Goal: Complete application form

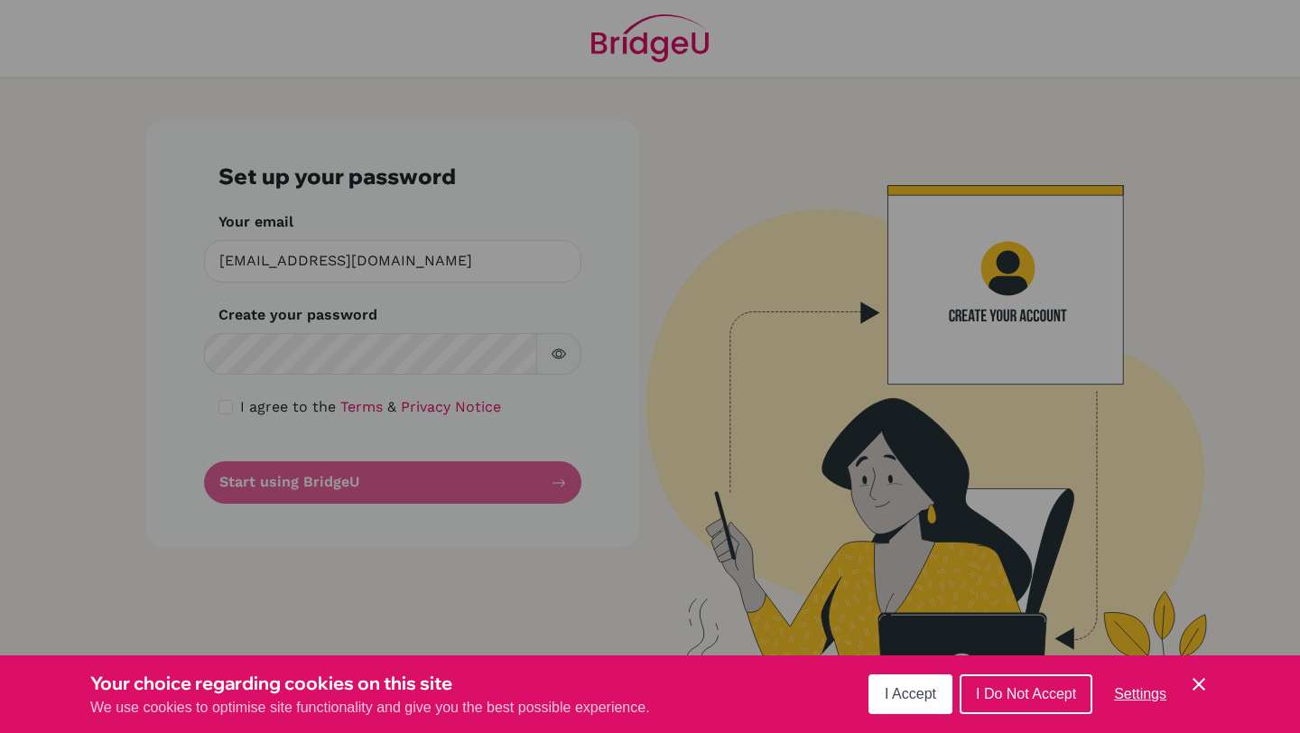
click at [888, 676] on button "I Accept" at bounding box center [910, 694] width 84 height 40
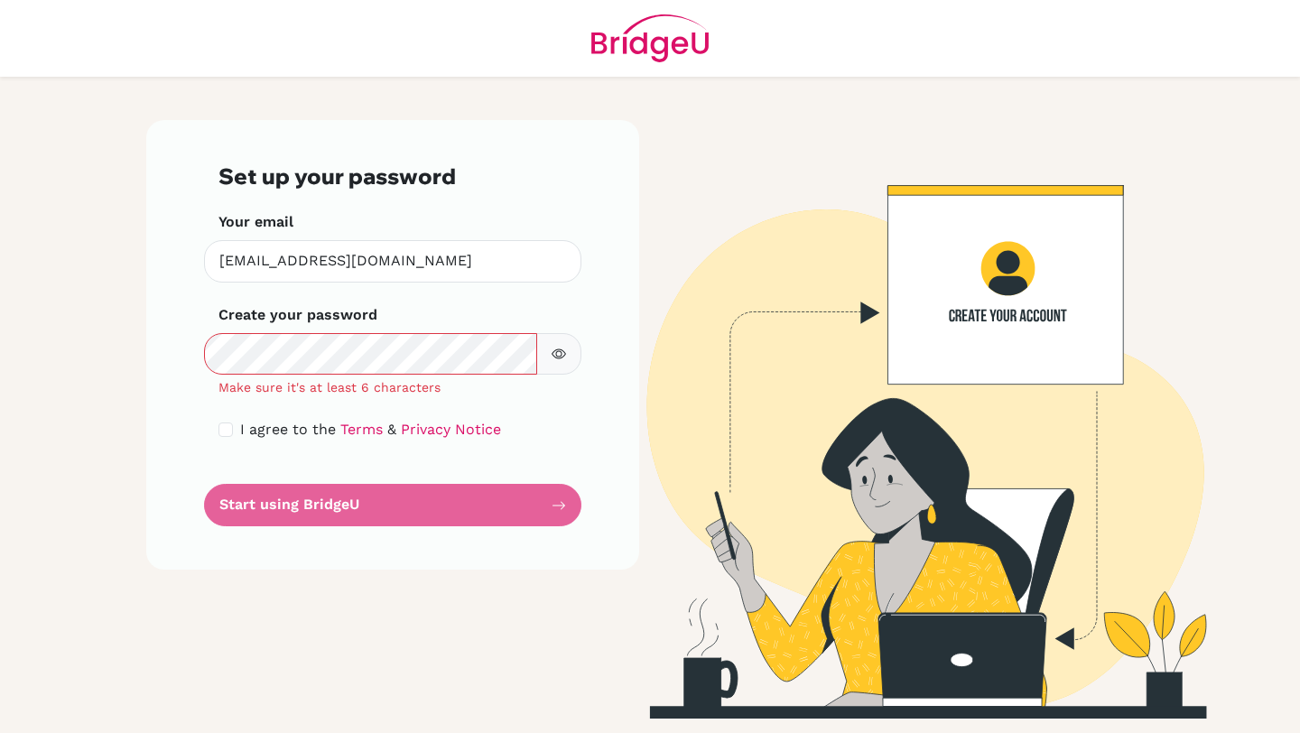
click at [566, 351] on button "button" at bounding box center [558, 354] width 45 height 42
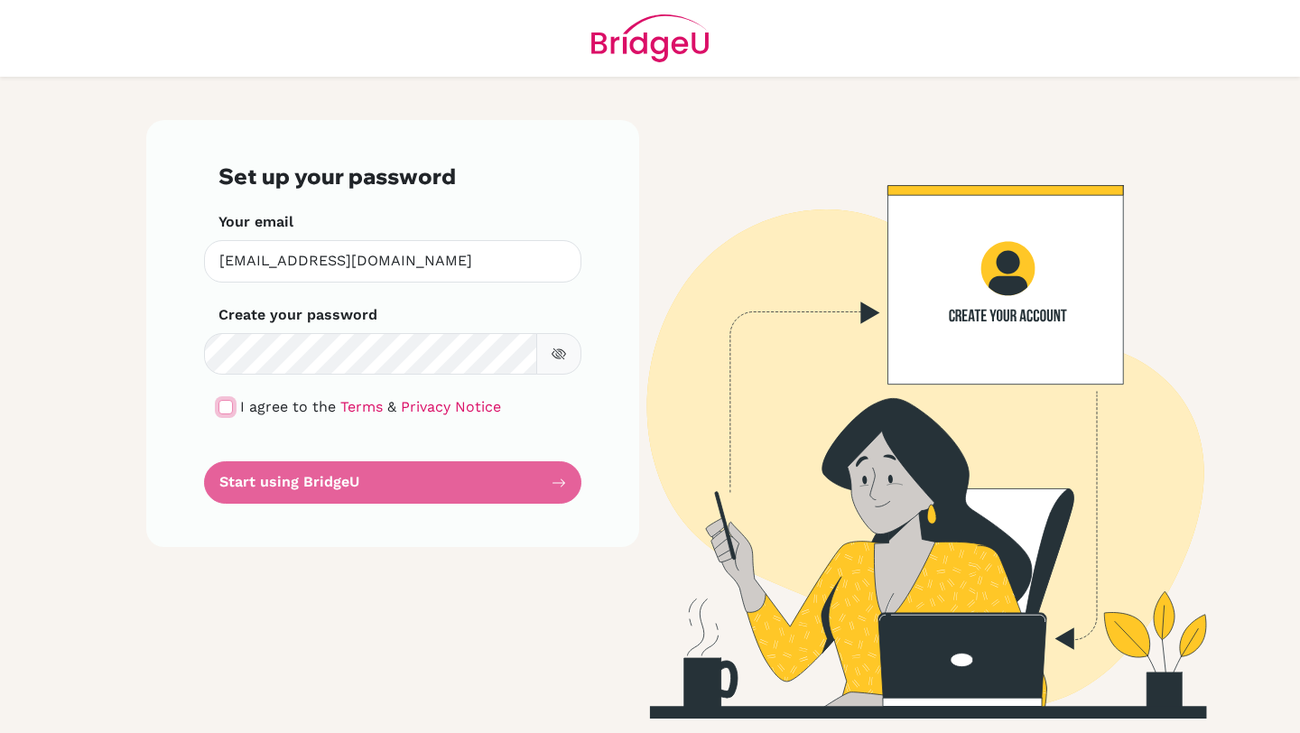
click at [223, 406] on input "checkbox" at bounding box center [225, 407] width 14 height 14
checkbox input "true"
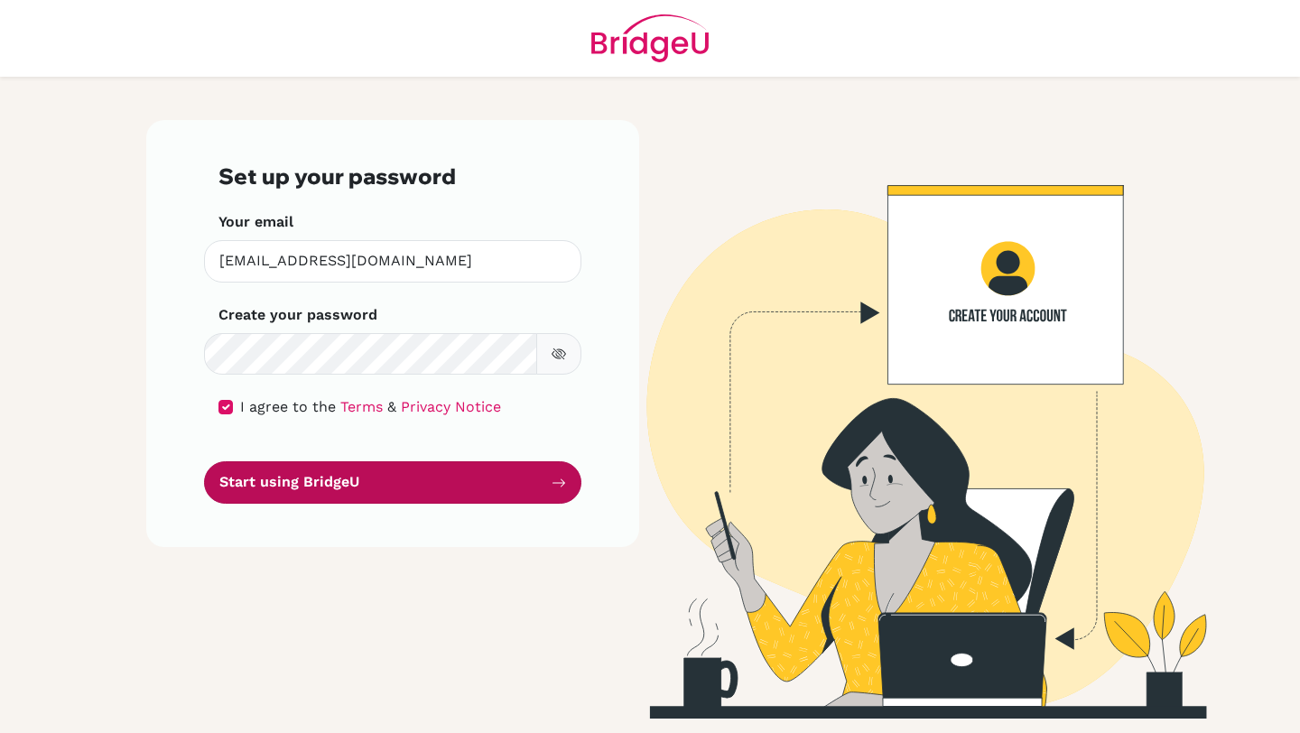
click at [323, 495] on button "Start using BridgeU" at bounding box center [392, 482] width 377 height 42
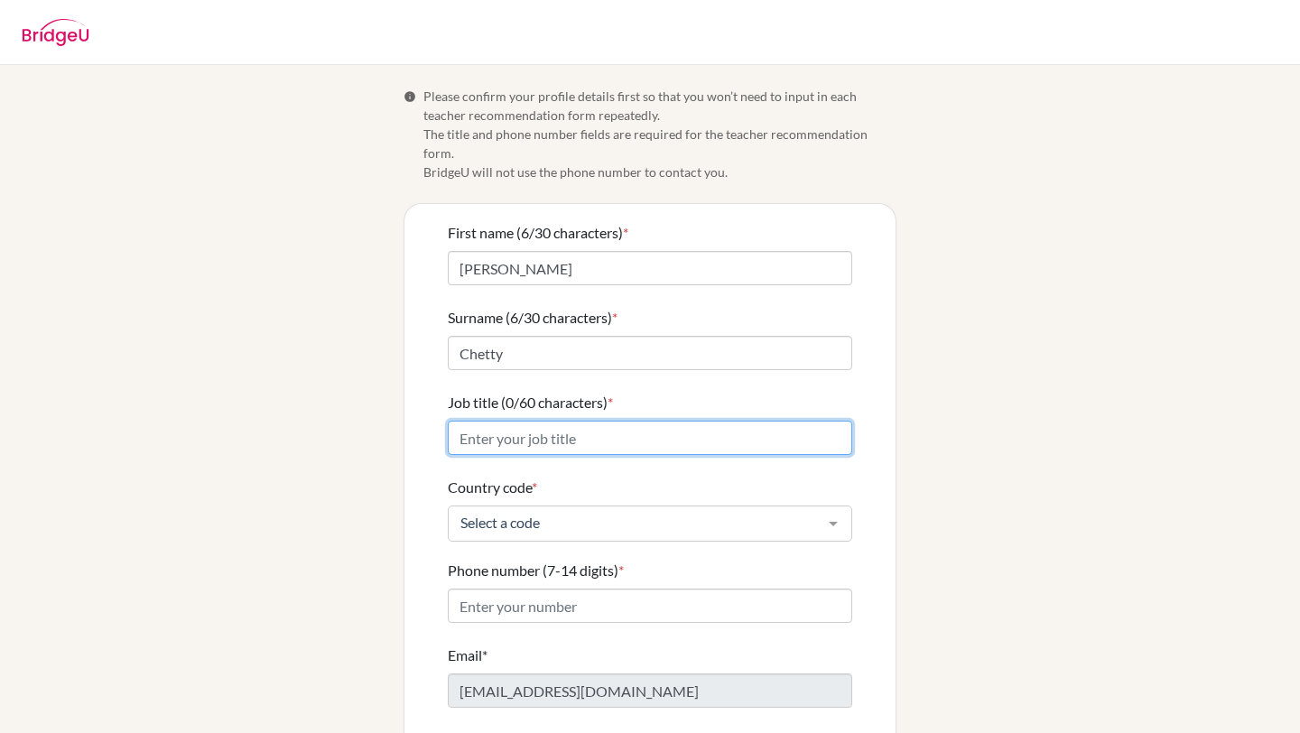
click at [563, 421] on input "Job title (0/60 characters) *" at bounding box center [650, 438] width 404 height 34
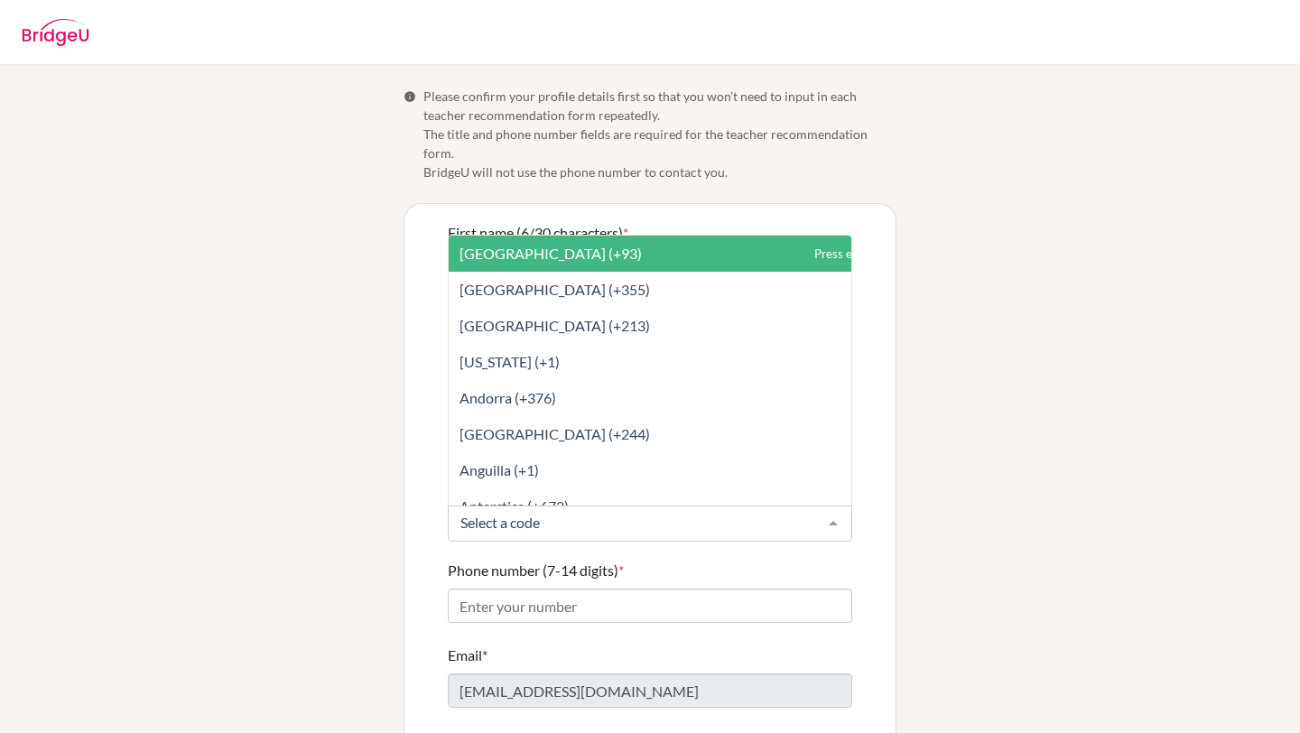
click at [690, 520] on div at bounding box center [650, 523] width 404 height 36
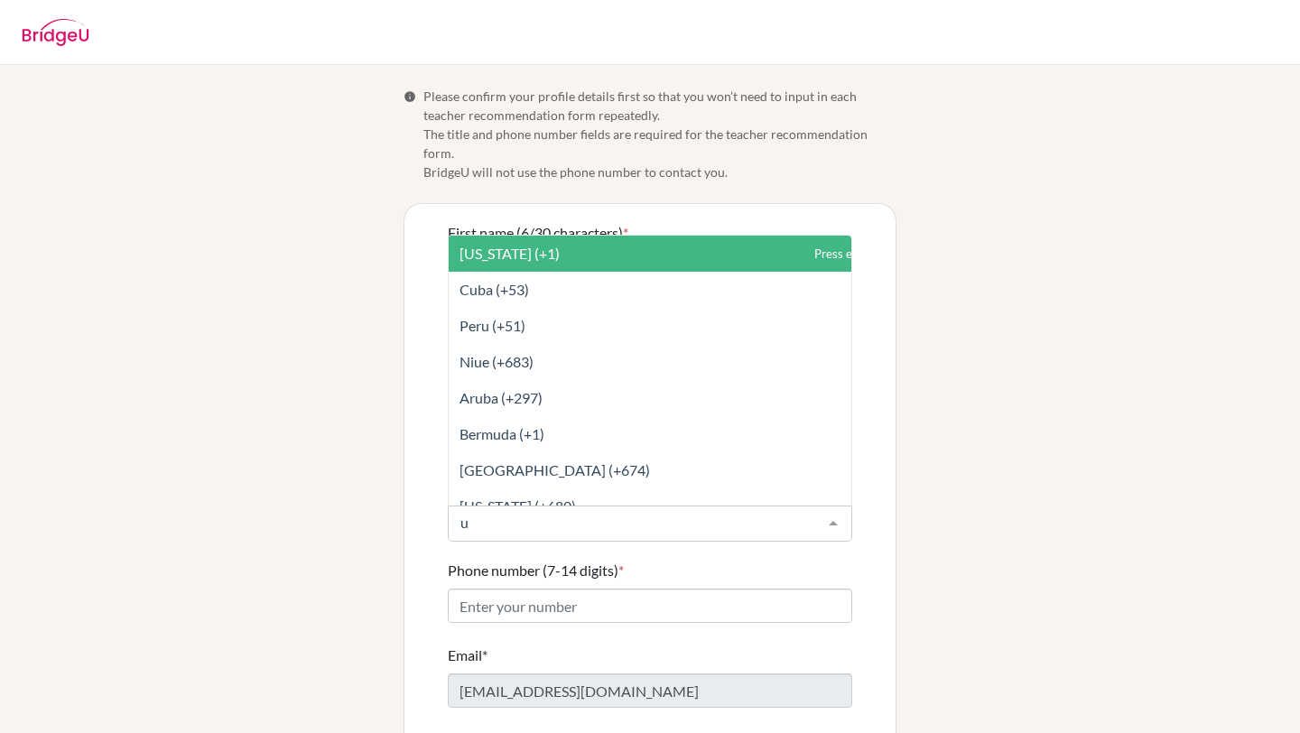
type input "un"
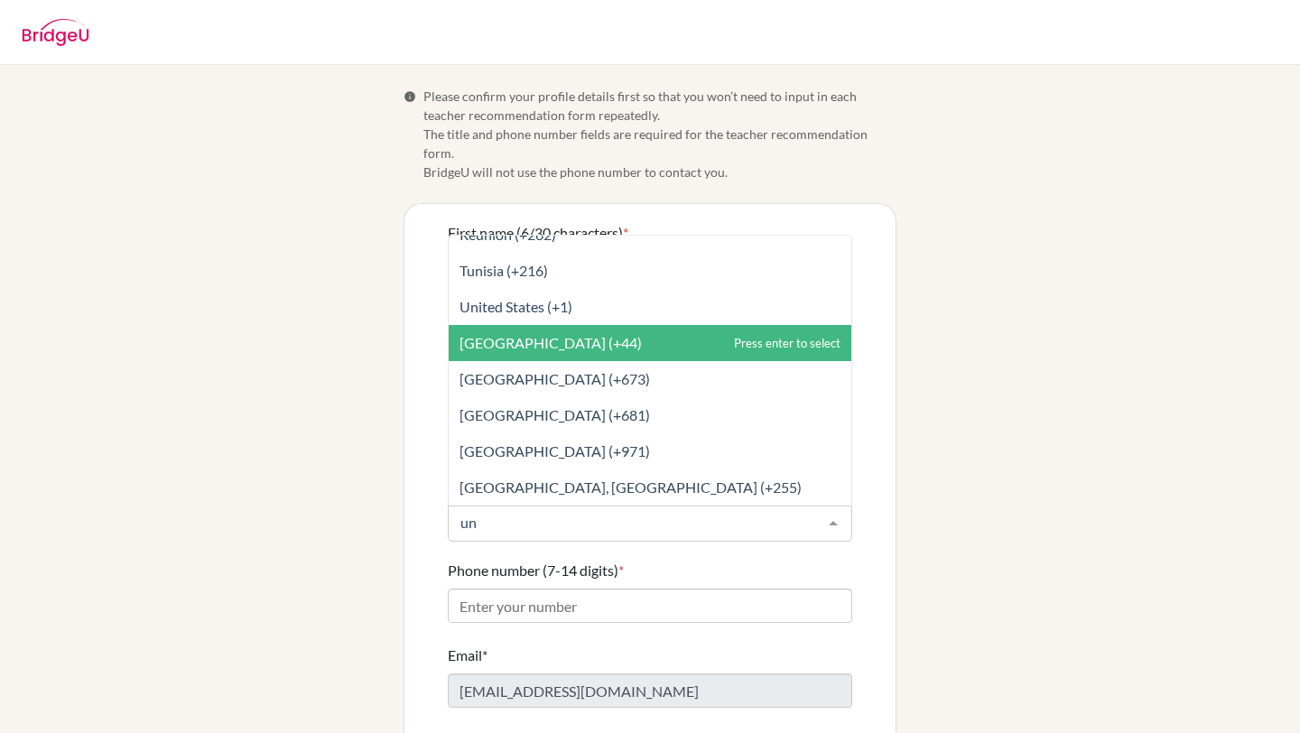
scroll to position [90, 0]
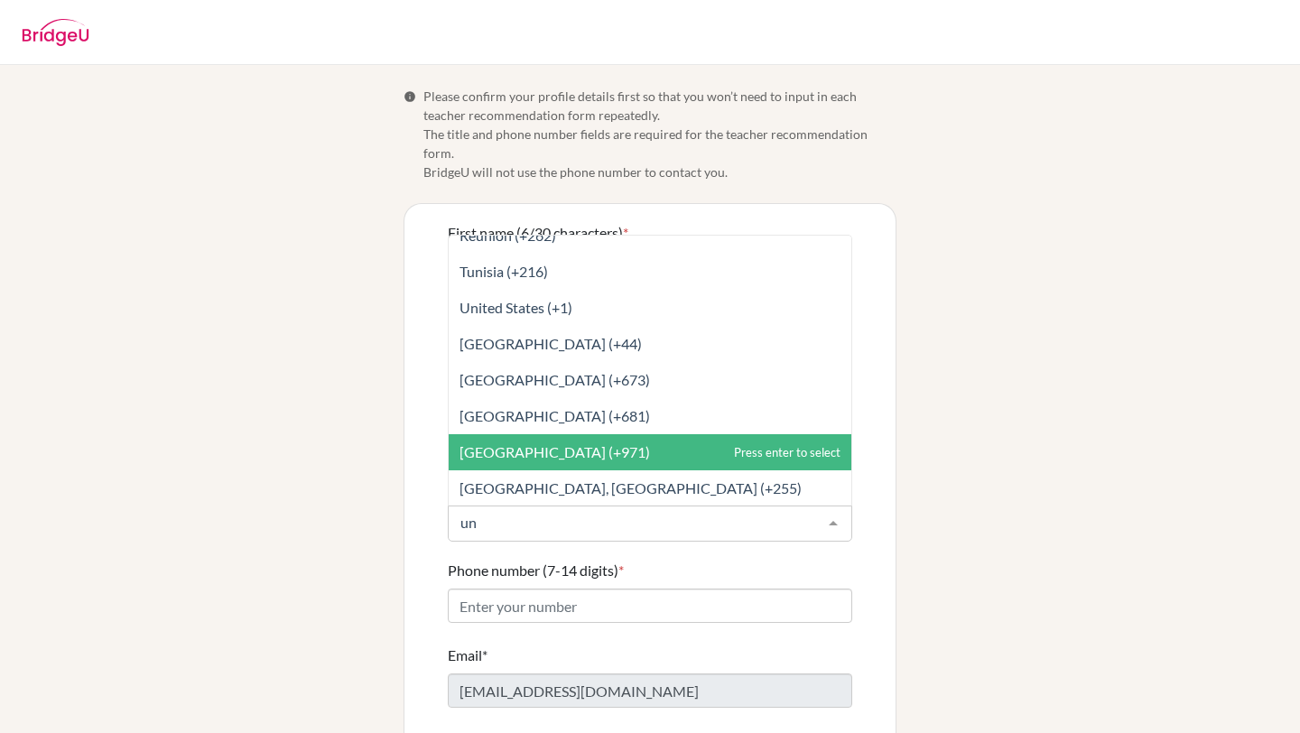
click at [598, 443] on span "[GEOGRAPHIC_DATA] (+971)" at bounding box center [554, 451] width 190 height 17
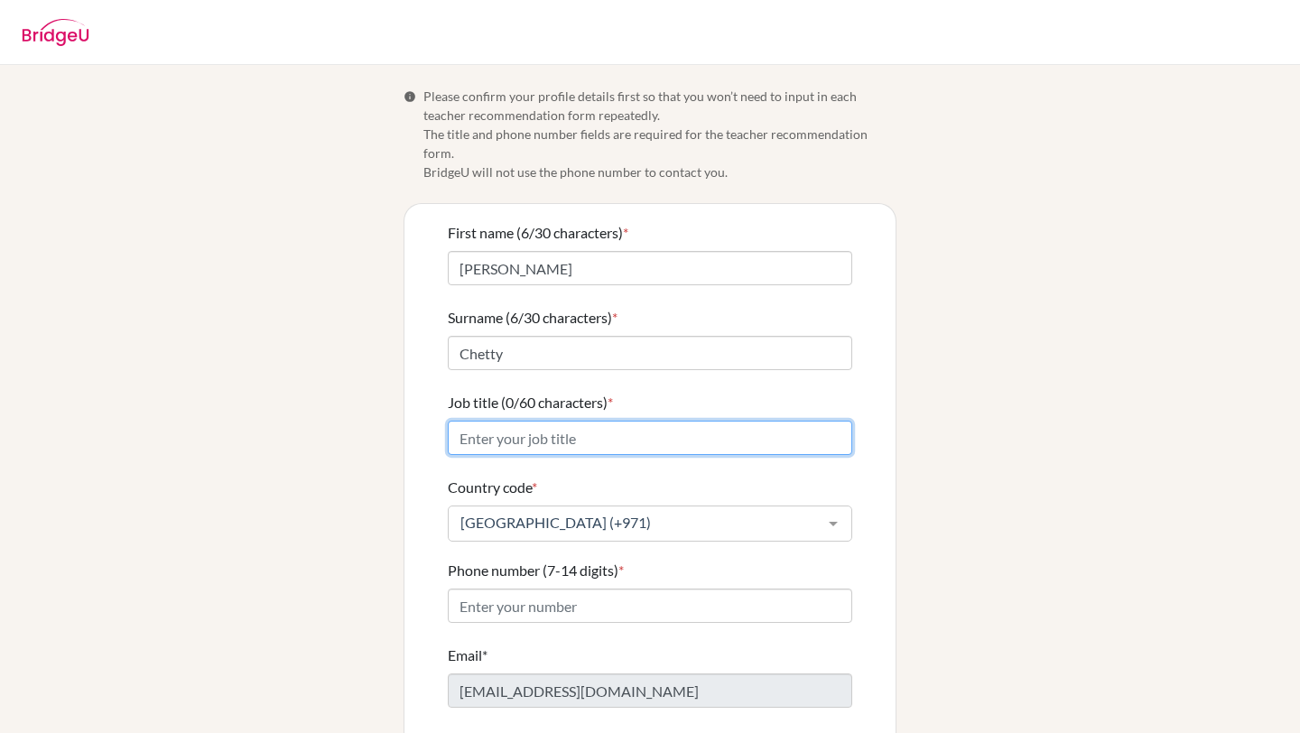
click at [567, 421] on input "Job title (0/60 characters) *" at bounding box center [650, 438] width 404 height 34
type input "Economics and Business educator"
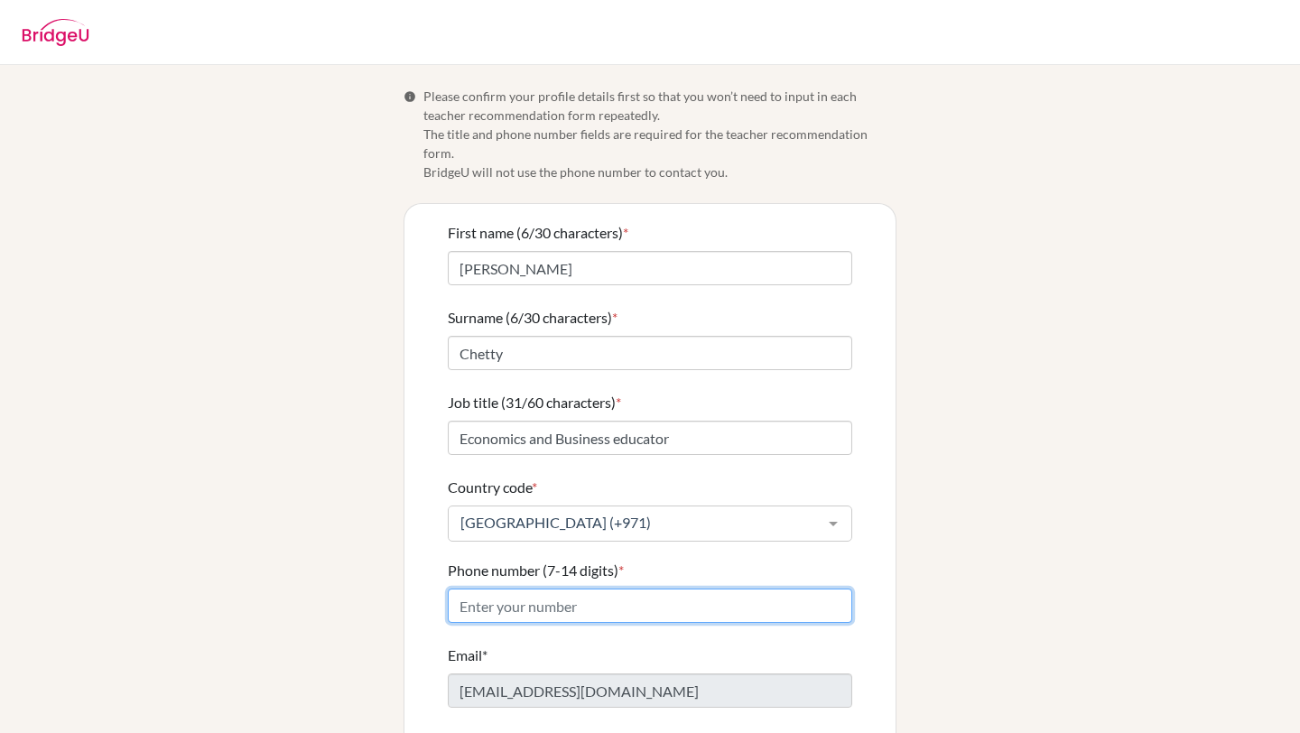
click at [604, 589] on input "Phone number (7-14 digits) *" at bounding box center [650, 606] width 404 height 34
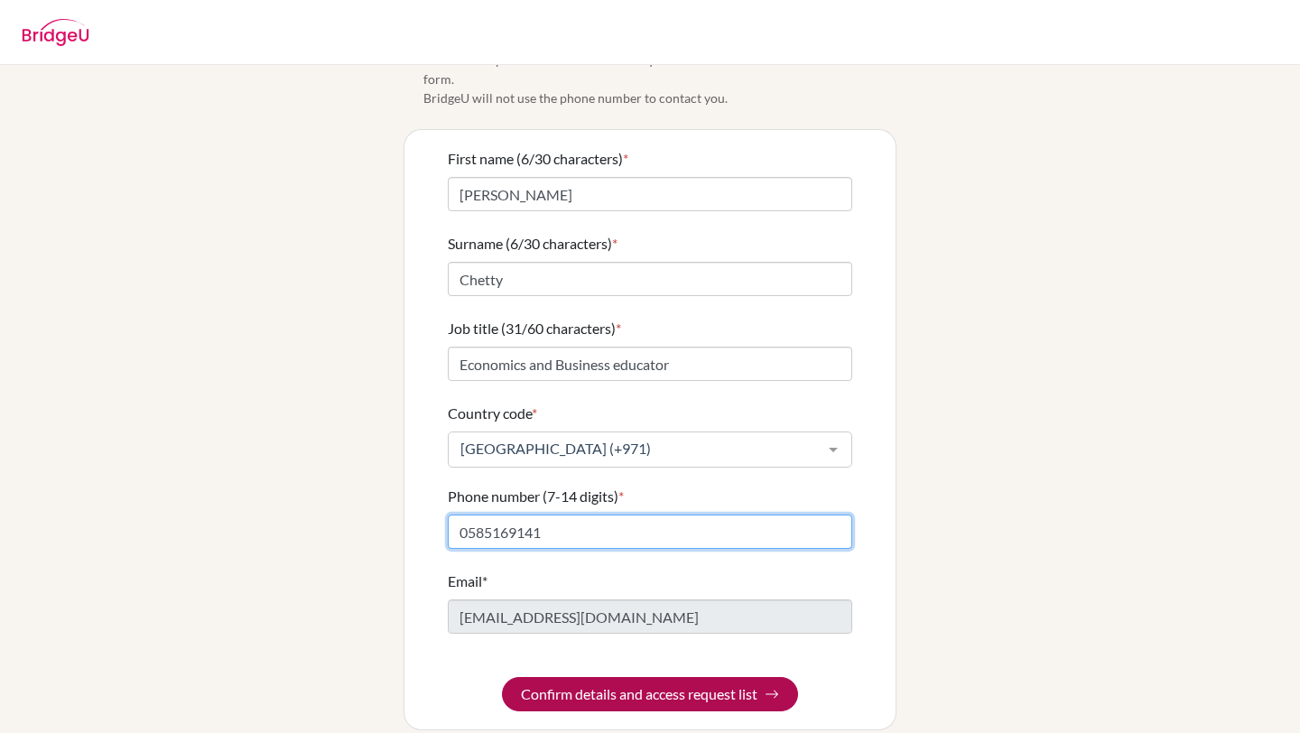
type input "0585169141"
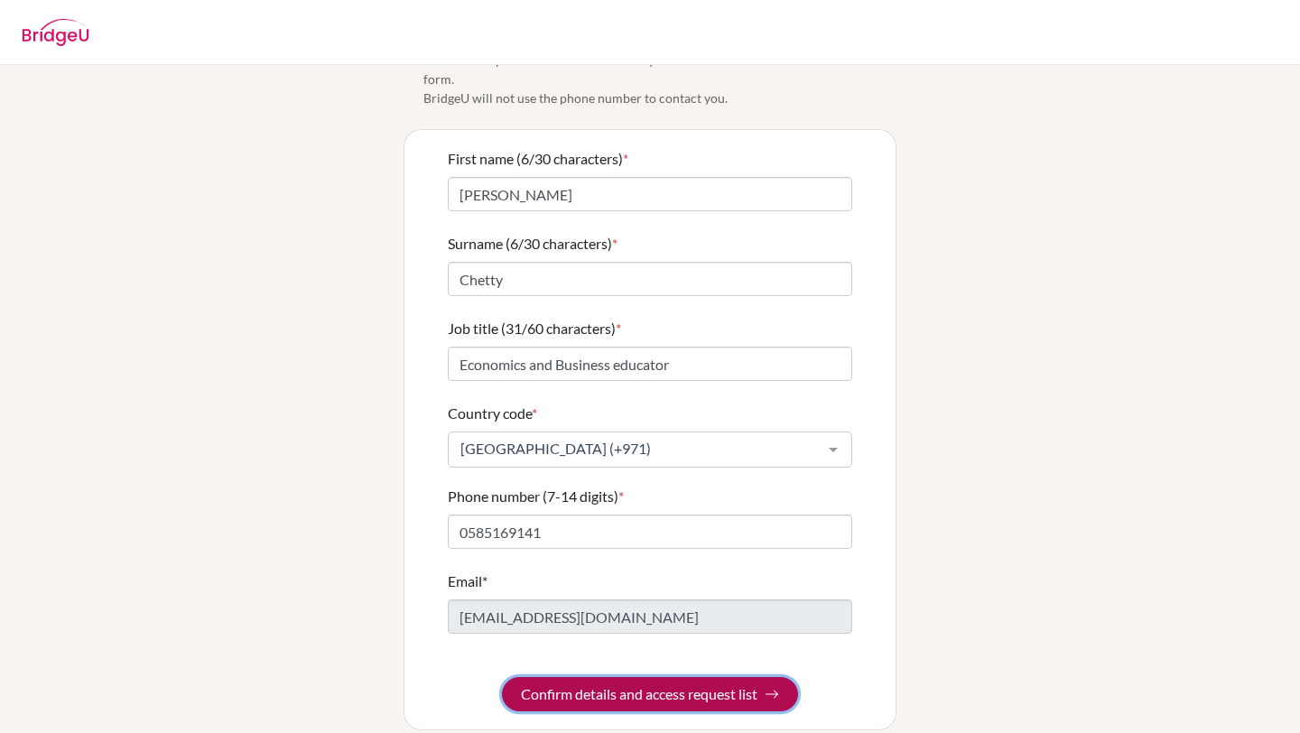
click at [615, 684] on button "Confirm details and access request list" at bounding box center [650, 694] width 296 height 34
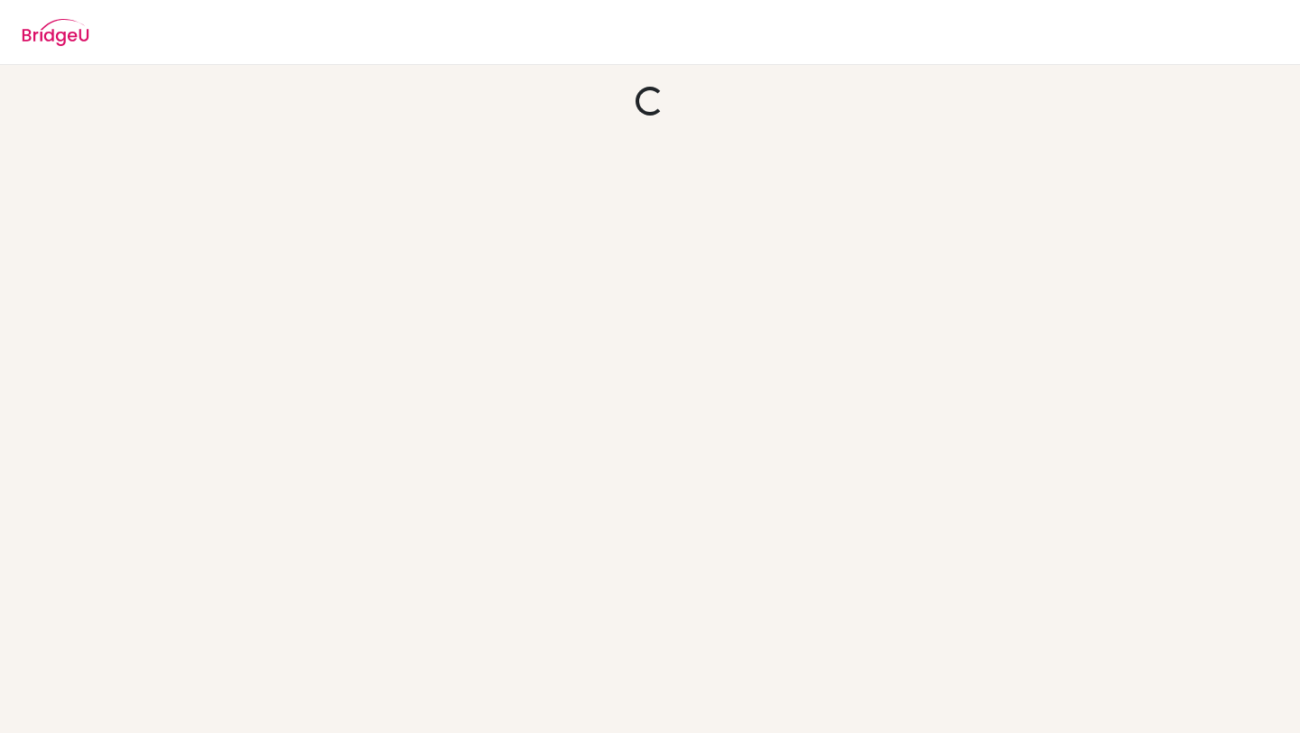
scroll to position [0, 0]
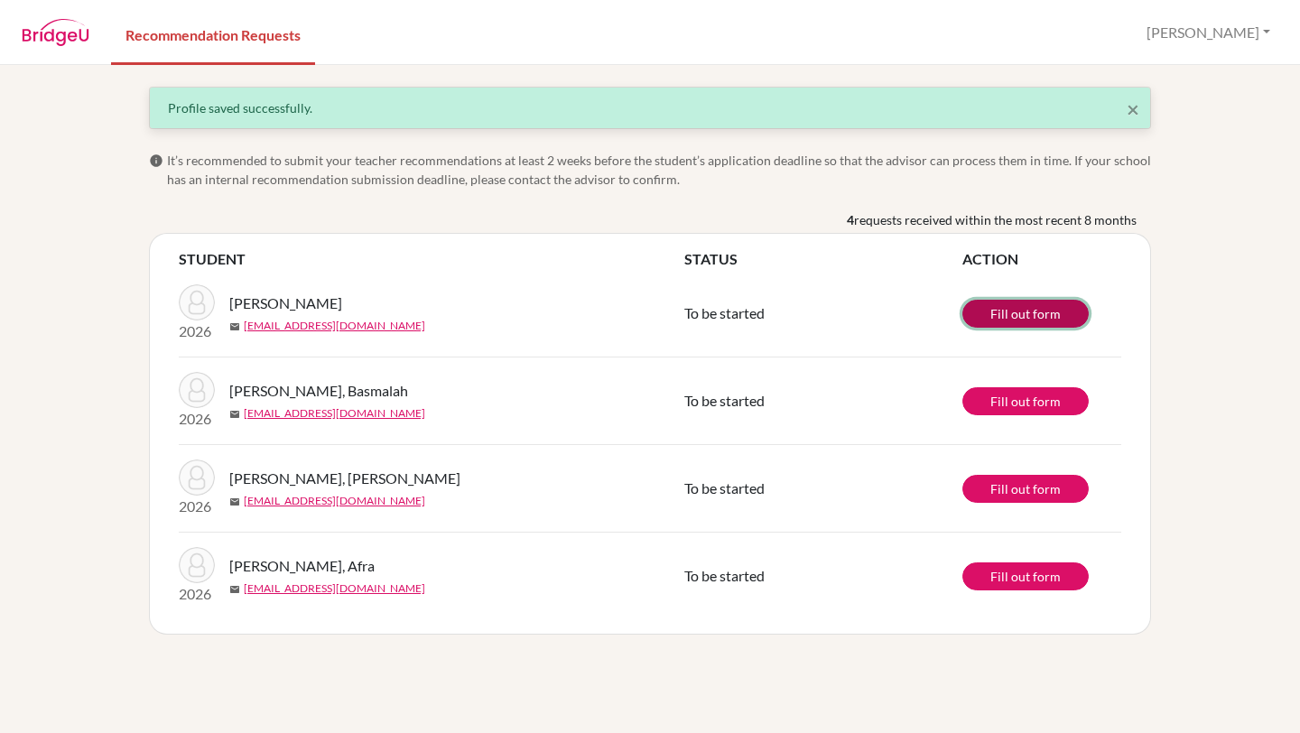
click at [1048, 310] on link "Fill out form" at bounding box center [1025, 314] width 126 height 28
